Goal: Task Accomplishment & Management: Manage account settings

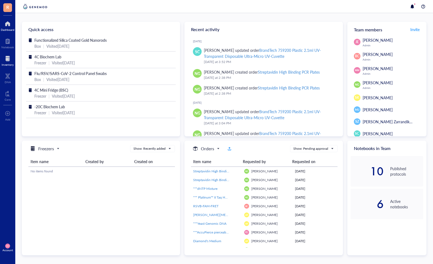
click at [9, 61] on div at bounding box center [8, 58] width 12 height 9
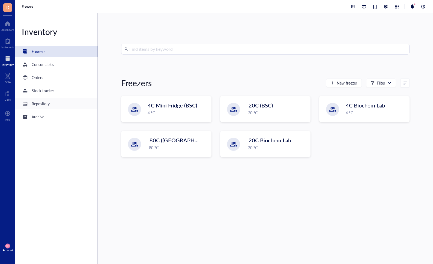
click at [43, 105] on div "Repository" at bounding box center [41, 104] width 18 height 6
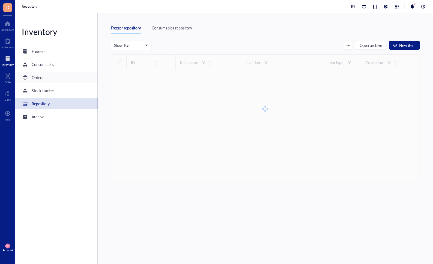
click at [38, 75] on div "Orders" at bounding box center [37, 77] width 11 height 6
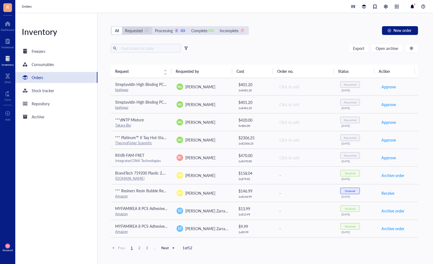
click at [135, 30] on div "Requested" at bounding box center [134, 31] width 18 height 6
click at [122, 27] on input "Requested 15" at bounding box center [122, 27] width 0 height 0
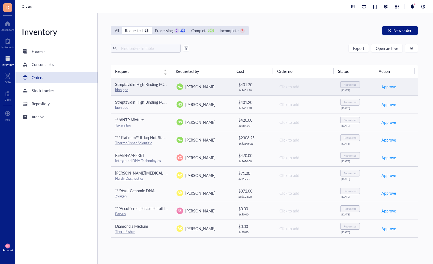
click at [207, 88] on span "[PERSON_NAME]" at bounding box center [200, 86] width 30 height 5
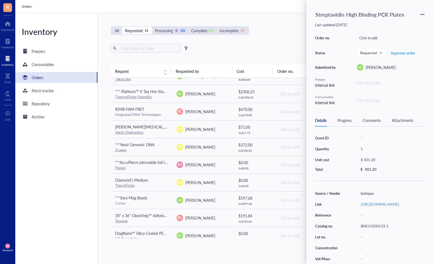
scroll to position [45, 0]
